Goal: Task Accomplishment & Management: Use online tool/utility

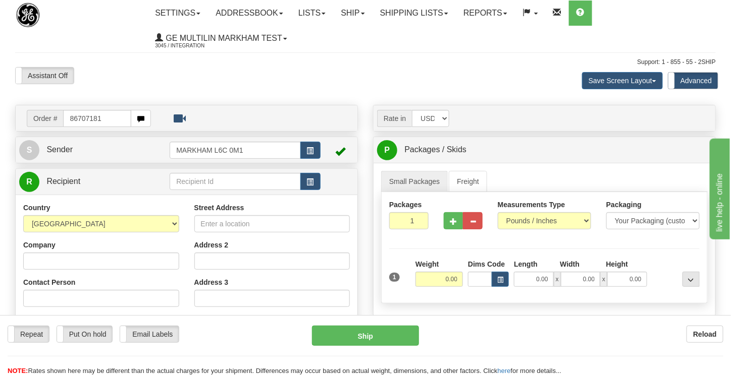
type input "86707181"
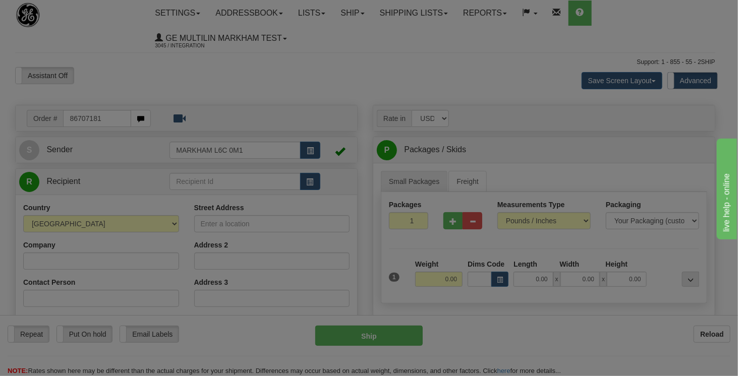
click at [247, 83] on div "Toggle navigation Settings Shipping Preferences Fields Preferences New" at bounding box center [365, 301] width 731 height 602
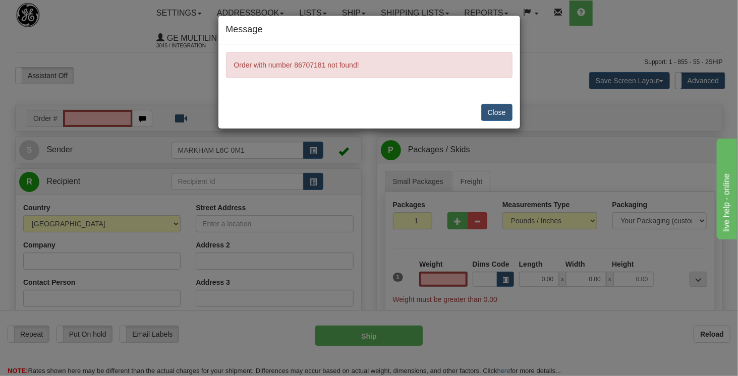
type input "0.00"
click at [497, 104] on button "Close" at bounding box center [496, 112] width 31 height 17
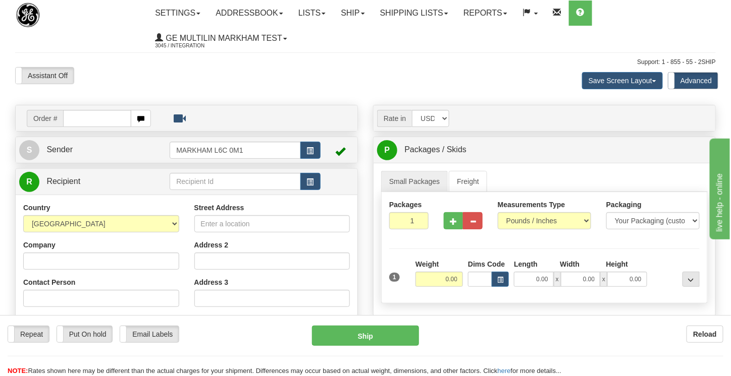
click at [72, 117] on input "text" at bounding box center [97, 118] width 68 height 17
type input "86707181"
click at [199, 78] on div "Toggle navigation Settings Shipping Preferences Fields Preferences New" at bounding box center [369, 301] width 738 height 602
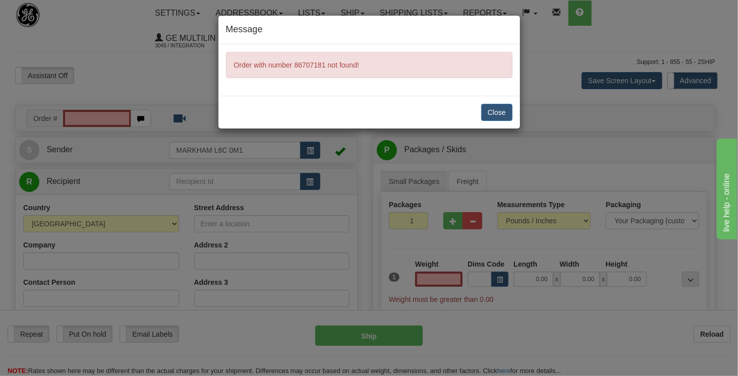
type input "0.00"
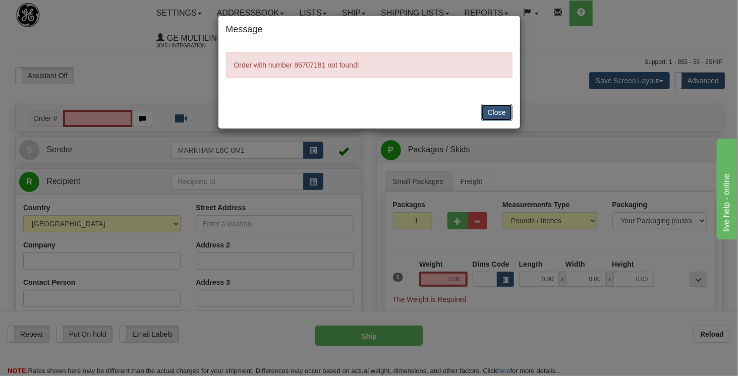
click at [492, 107] on button "Close" at bounding box center [496, 112] width 31 height 17
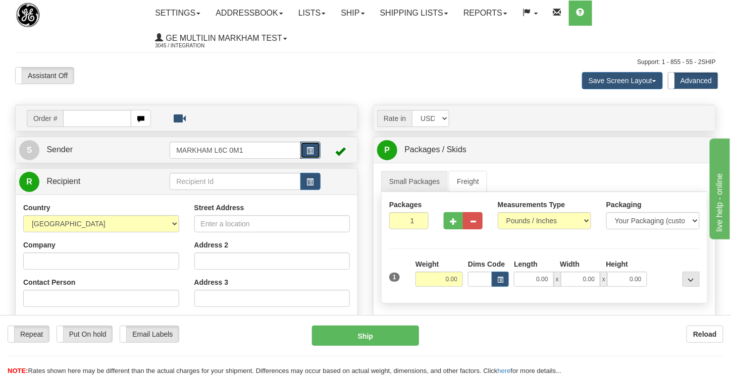
click at [313, 149] on span "button" at bounding box center [310, 151] width 7 height 7
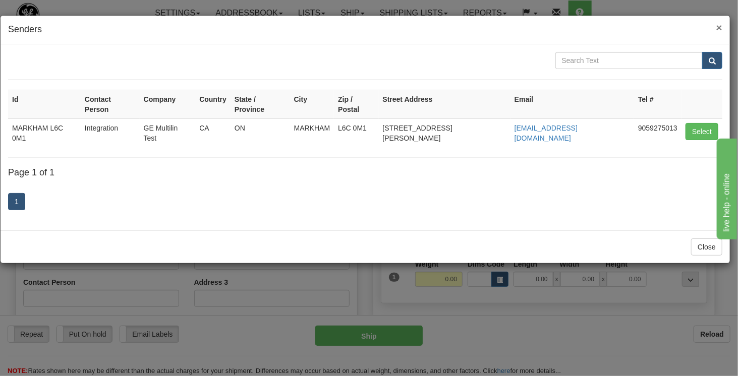
click at [721, 28] on span "×" at bounding box center [720, 28] width 6 height 12
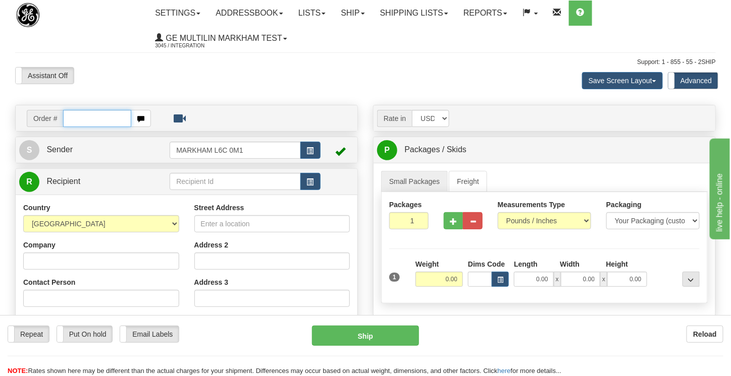
click at [113, 120] on input "text" at bounding box center [97, 118] width 68 height 17
click at [301, 75] on div "Assistant On Assistant Off Do a return Do a return" at bounding box center [157, 75] width 298 height 17
